Goal: Obtain resource: Obtain resource

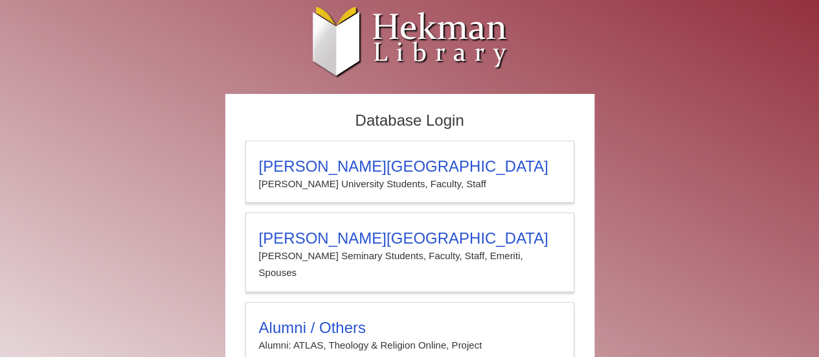
type input "****"
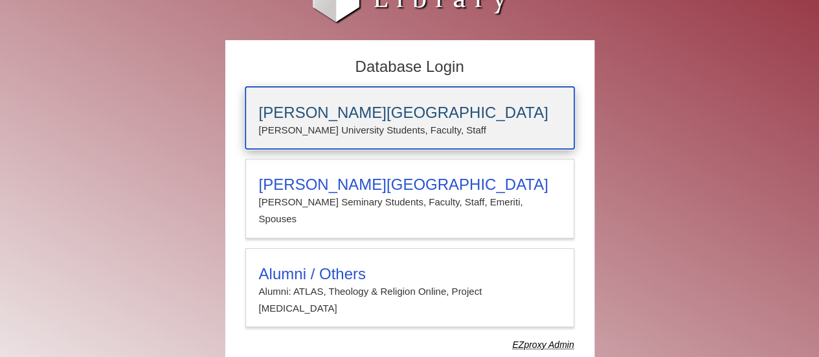
click at [328, 110] on h3 "[PERSON_NAME][GEOGRAPHIC_DATA]" at bounding box center [410, 113] width 302 height 18
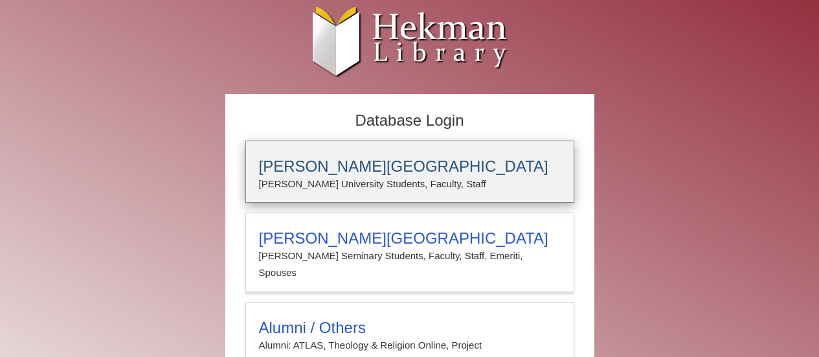
scroll to position [54, 0]
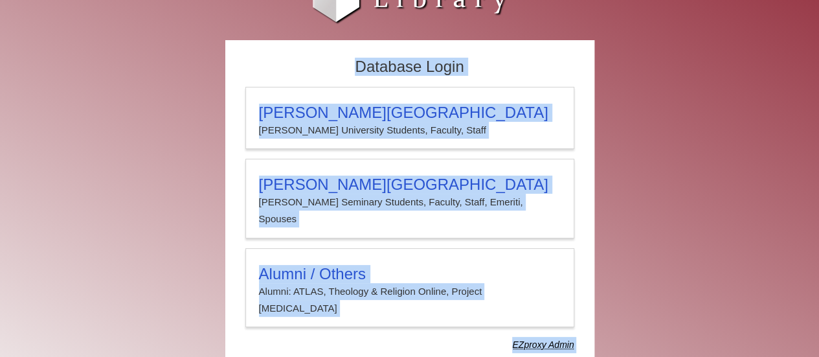
drag, startPoint x: 813, startPoint y: 61, endPoint x: 812, endPoint y: -2, distance: 63.4
click at [812, 0] on html "Skip to Main Content Calvin University Hekman Library EZproxy (Lib-Proxy) Initi…" at bounding box center [409, 169] width 819 height 447
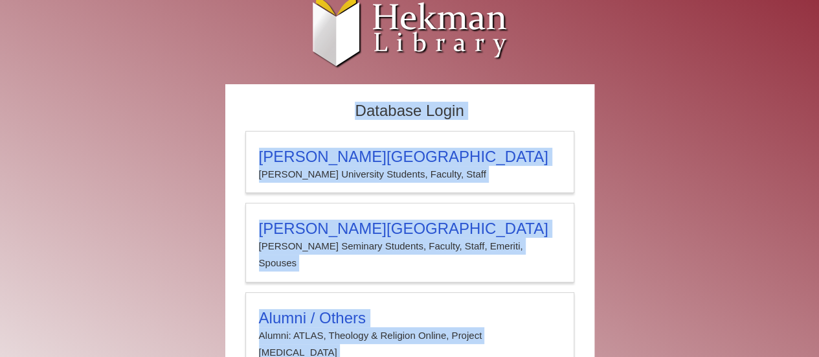
click at [599, 85] on div "Database Login Calvin University Calvin University Students, Faculty, Staff Cal…" at bounding box center [410, 257] width 388 height 346
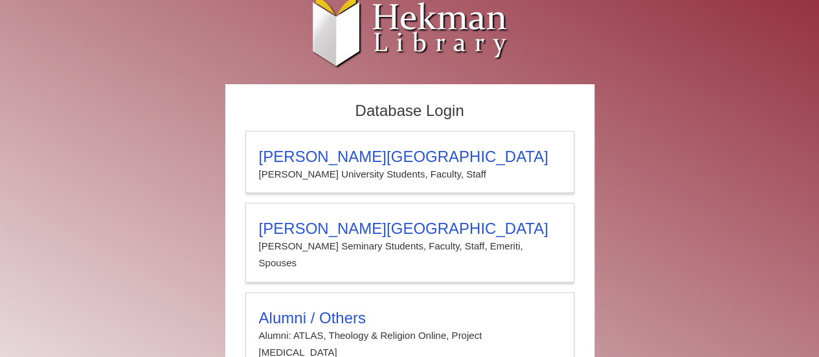
scroll to position [0, 0]
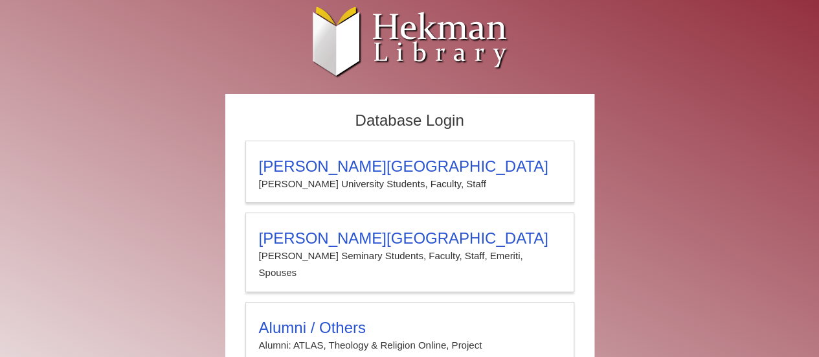
type input "****"
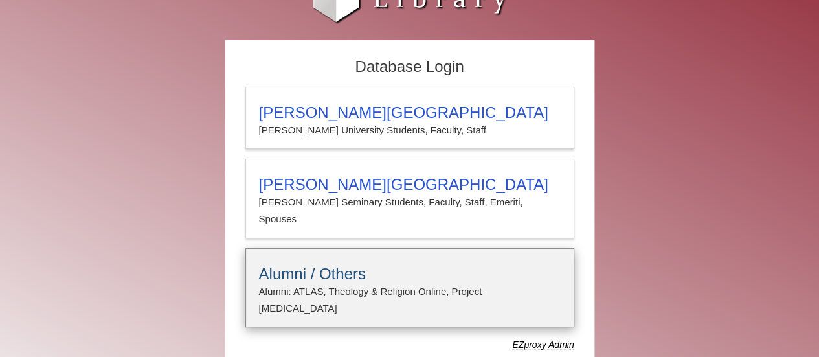
click at [323, 265] on h3 "Alumni / Others" at bounding box center [410, 274] width 302 height 18
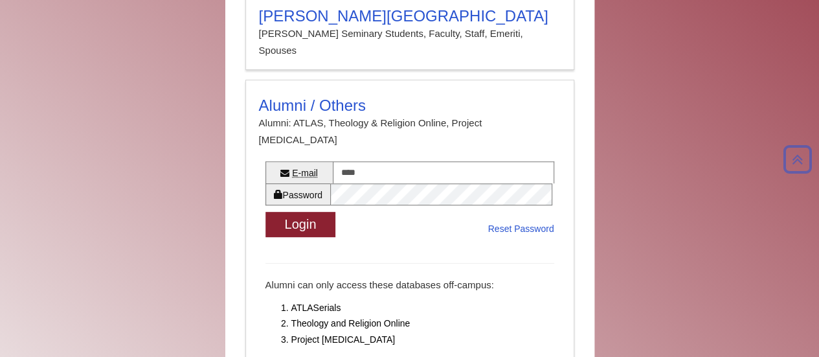
scroll to position [227, 0]
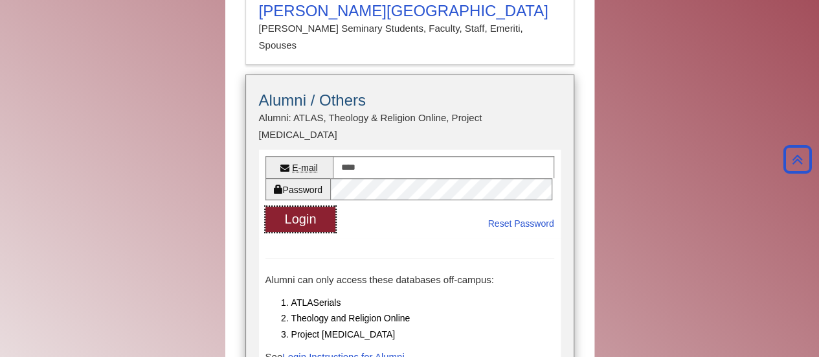
click at [305, 206] on button "Login" at bounding box center [300, 218] width 71 height 25
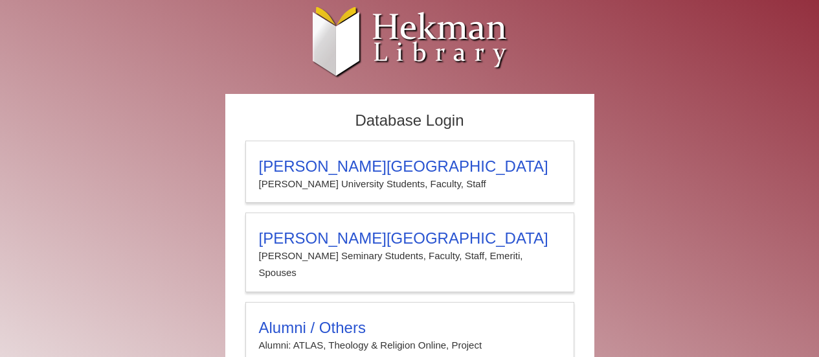
scroll to position [54, 0]
